Goal: Find specific page/section

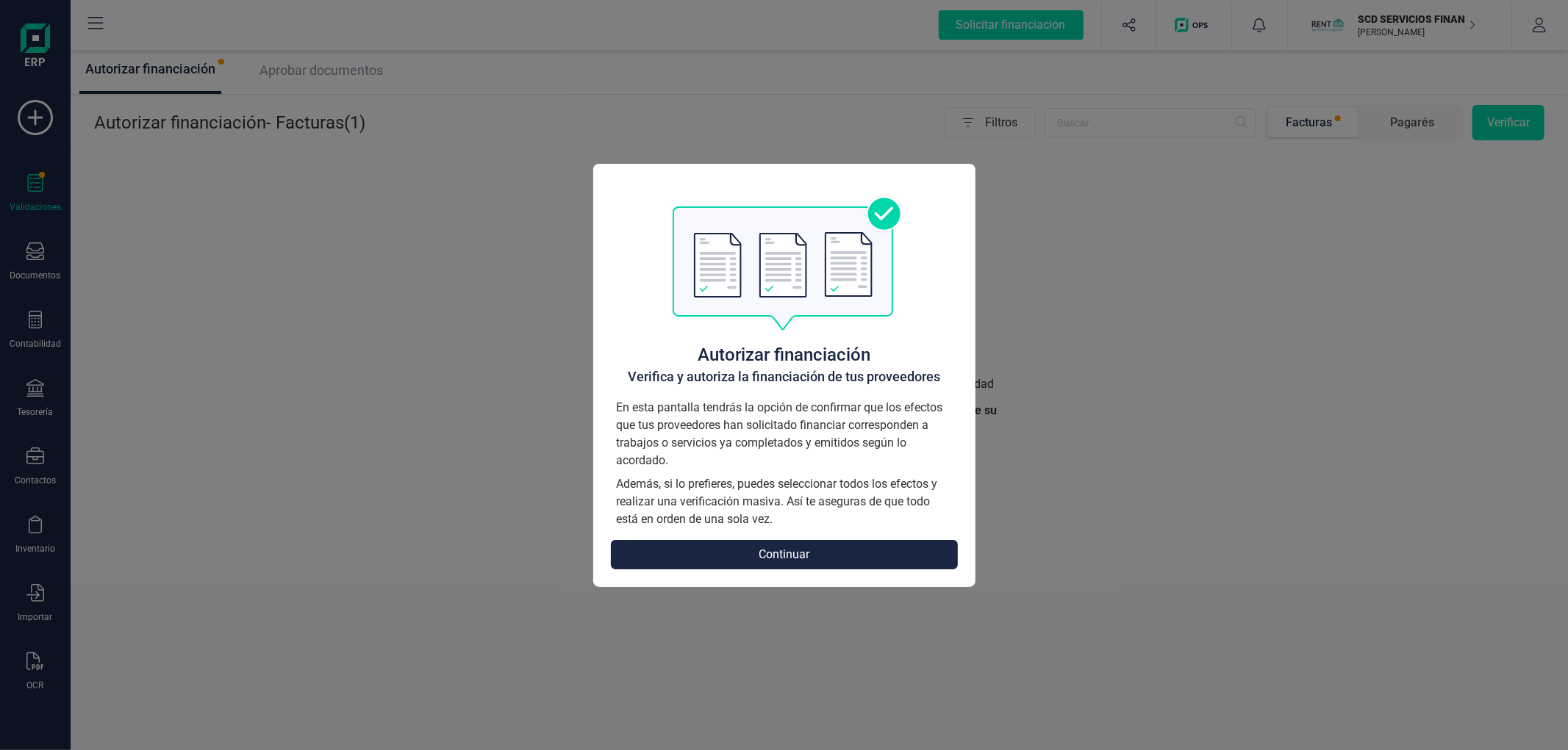
click at [765, 548] on button "Continuar" at bounding box center [784, 555] width 347 height 29
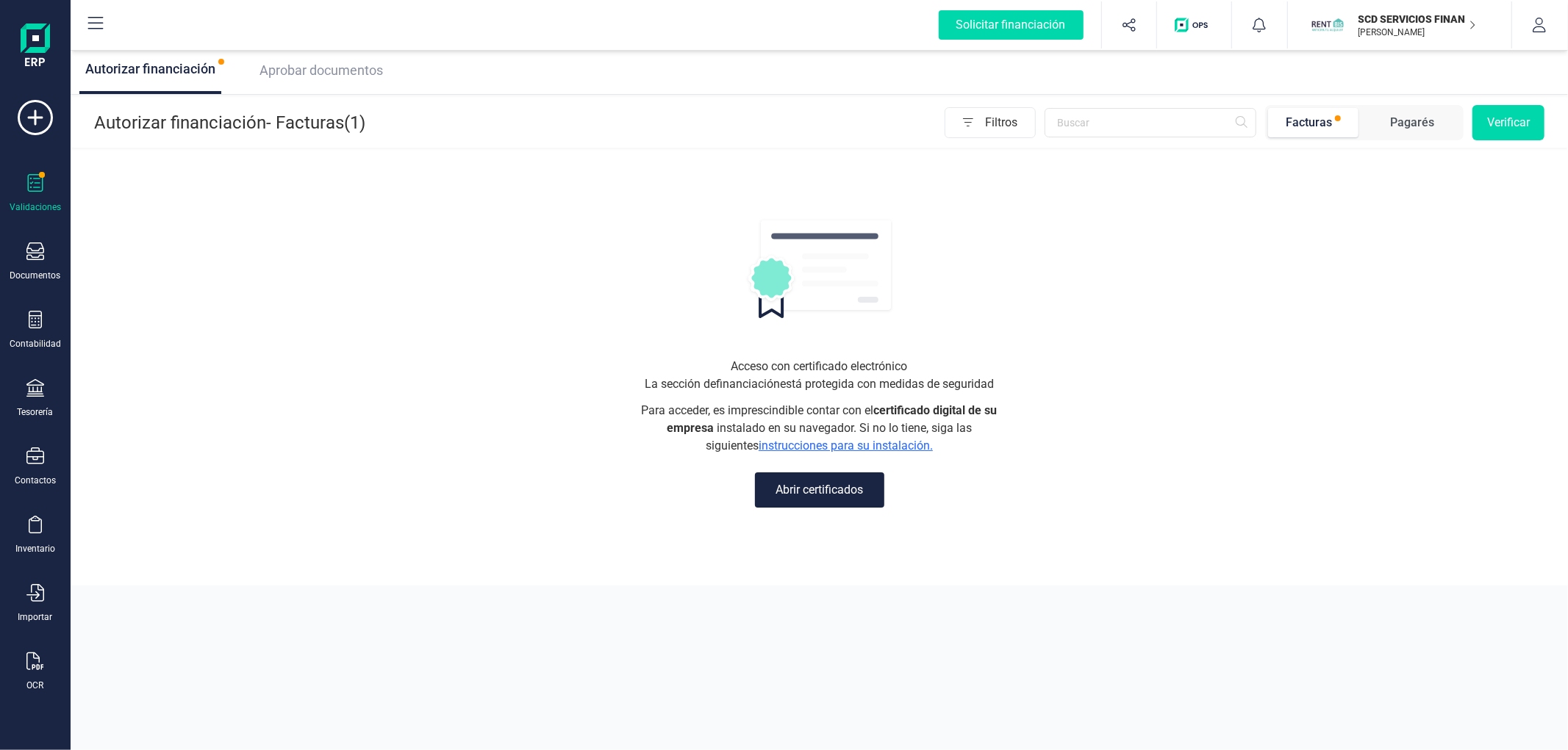
click at [352, 55] on div "Aprobar documentos" at bounding box center [318, 70] width 129 height 47
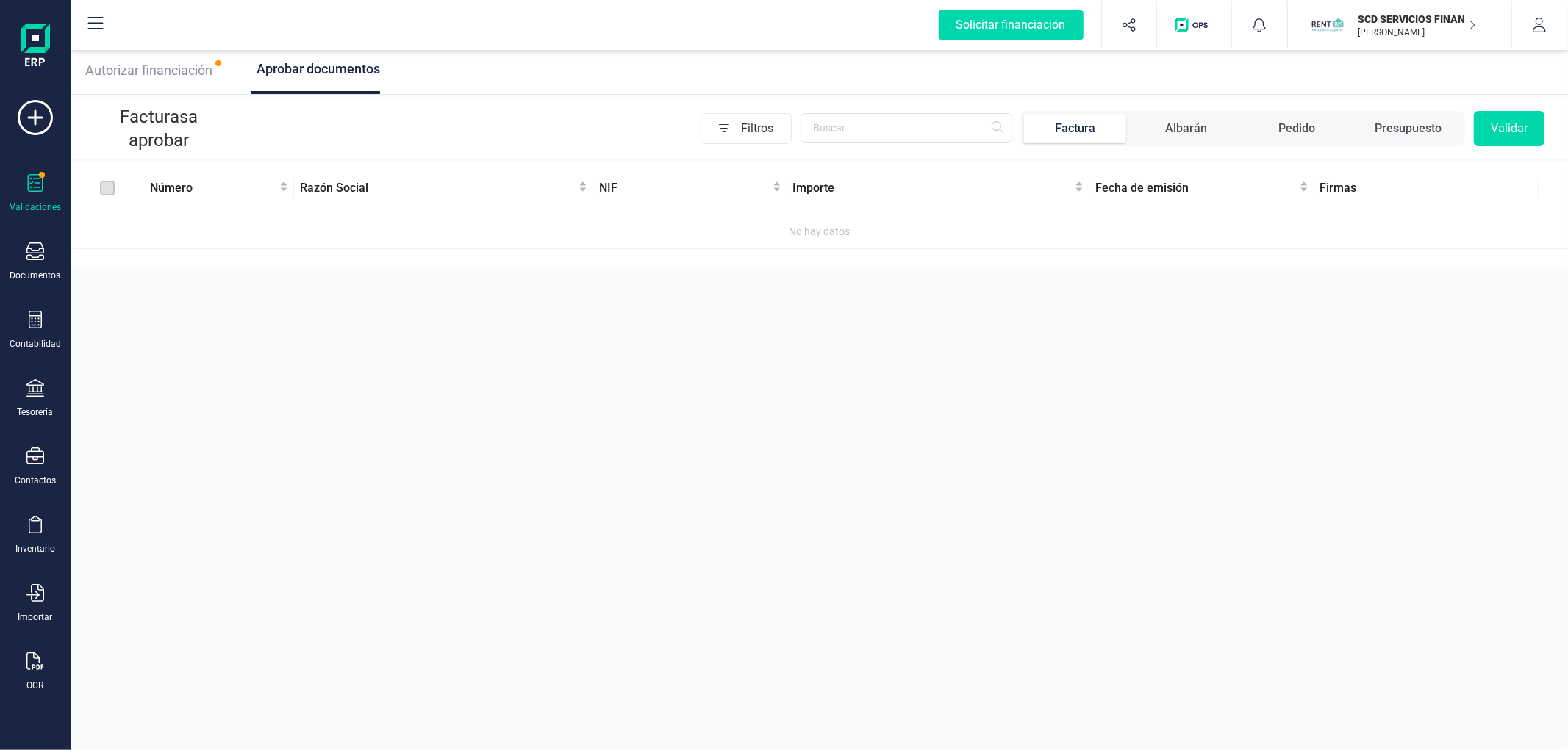
click at [1365, 32] on p "[PERSON_NAME]" at bounding box center [1417, 32] width 117 height 12
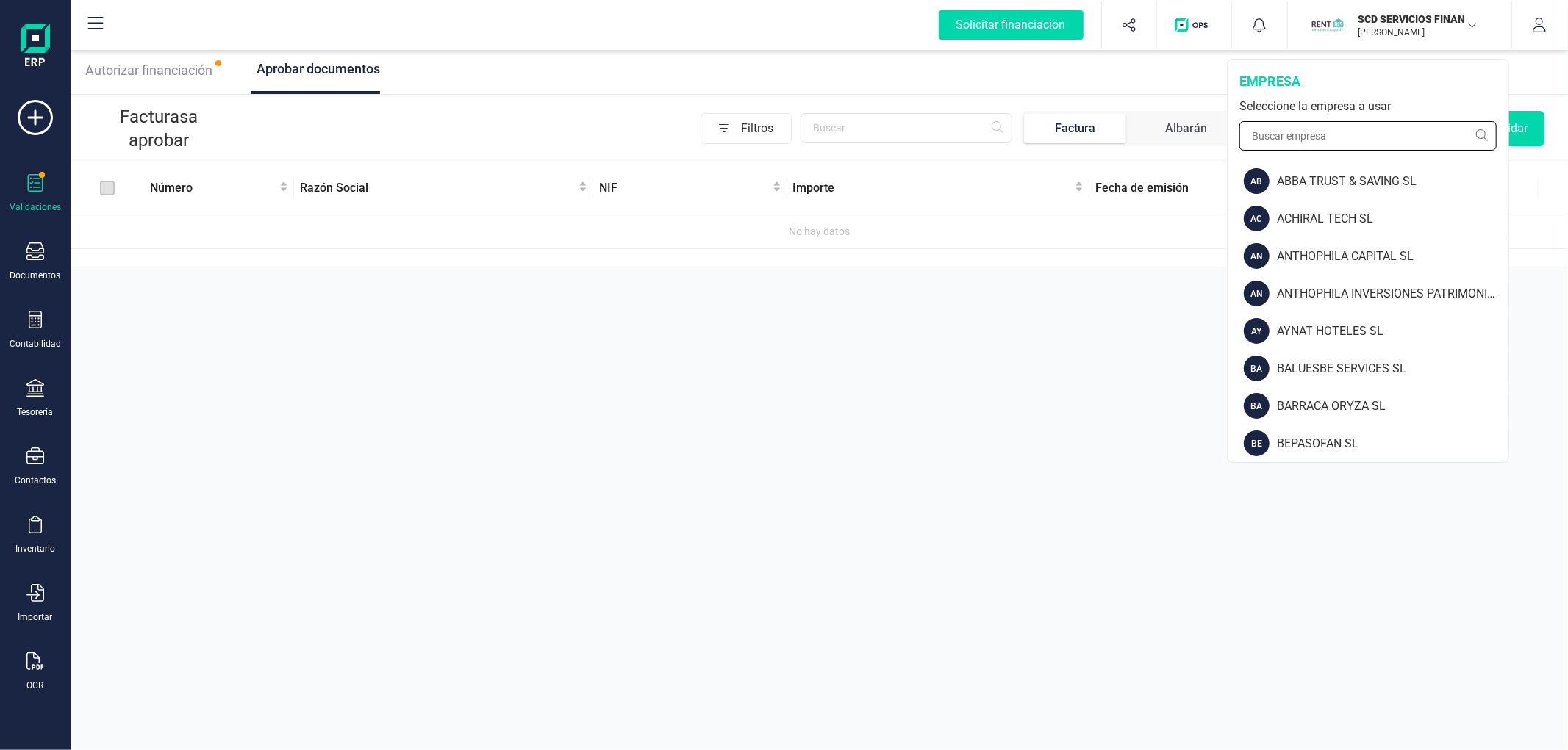
click at [1338, 124] on input "text" at bounding box center [1367, 136] width 257 height 29
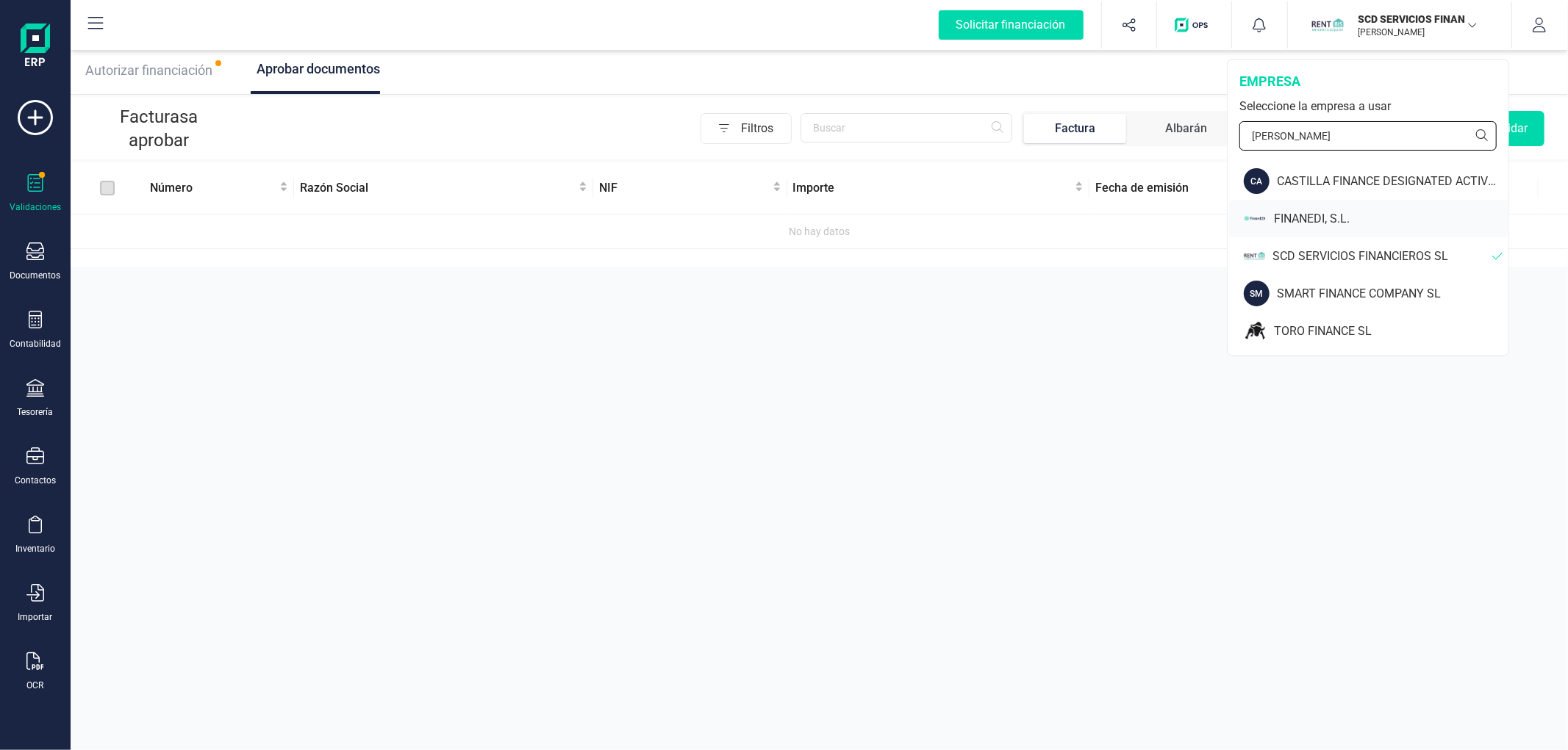
type input "[PERSON_NAME]"
click at [1275, 224] on div "FINANEDI, S.L." at bounding box center [1391, 219] width 234 height 17
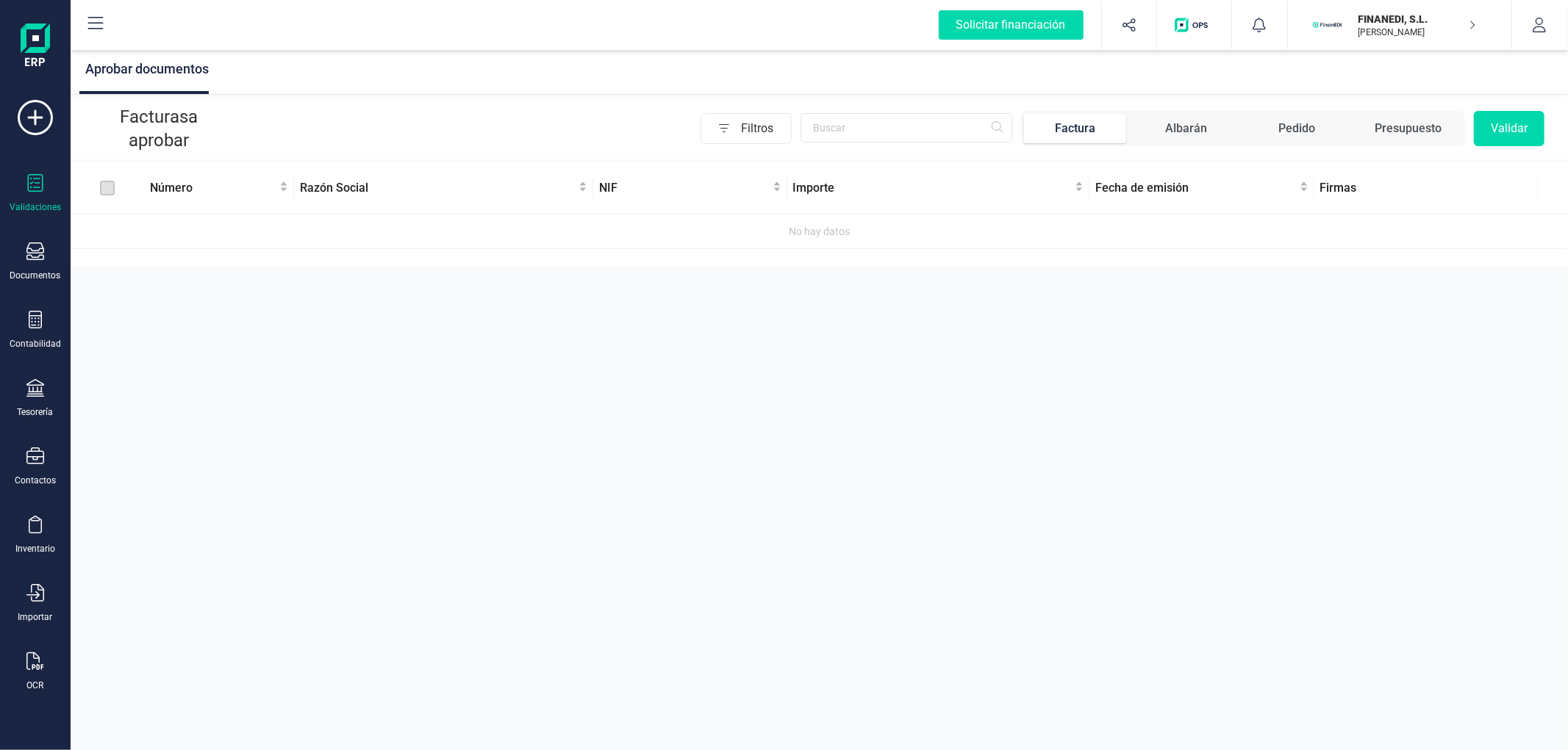
click at [1311, 128] on div "Pedido" at bounding box center [1297, 128] width 37 height 17
click at [1197, 134] on div "Albarán" at bounding box center [1186, 128] width 42 height 17
click at [1088, 129] on div "Factura" at bounding box center [1075, 128] width 40 height 17
